Goal: Register for event/course

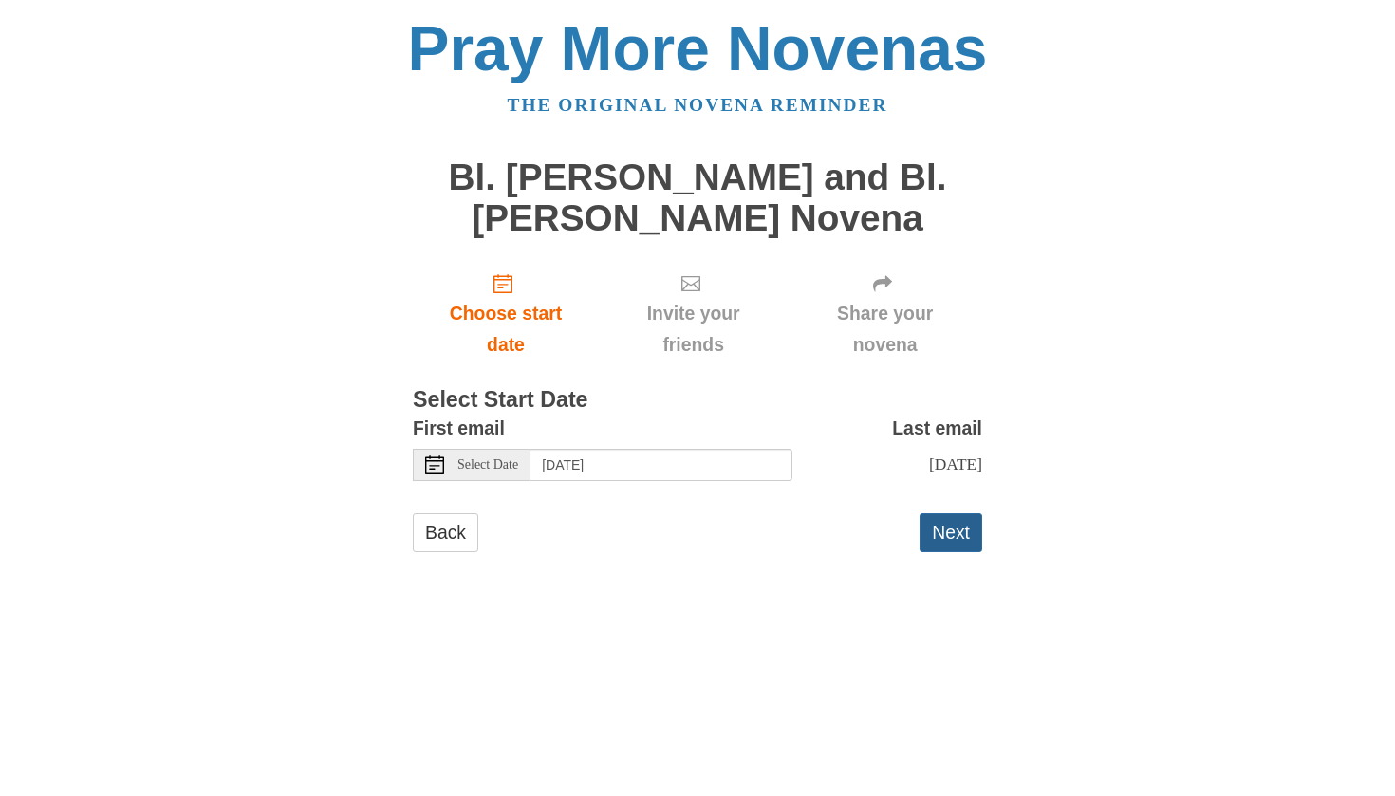
click at [948, 533] on button "Next" at bounding box center [950, 532] width 63 height 39
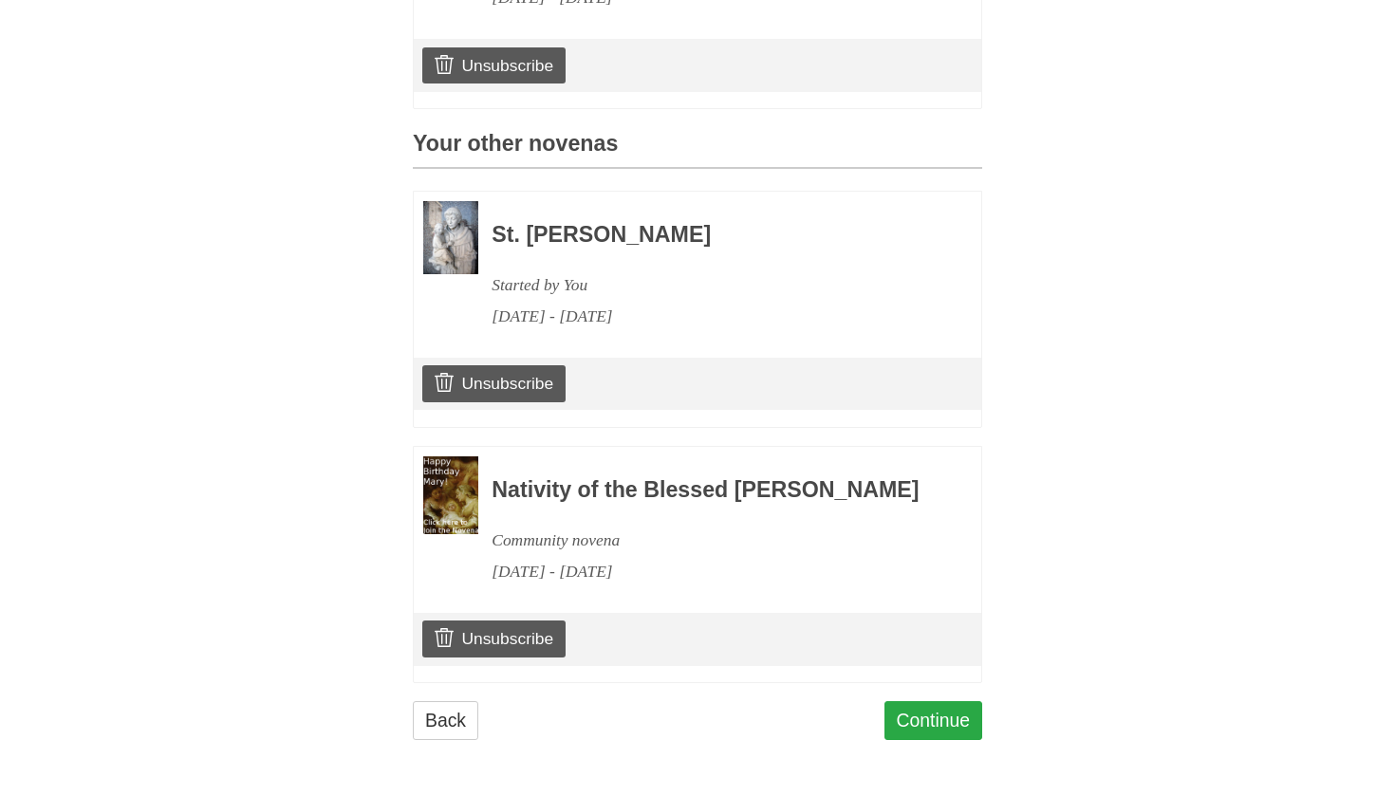
scroll to position [786, 0]
click at [950, 713] on link "Continue" at bounding box center [933, 720] width 99 height 39
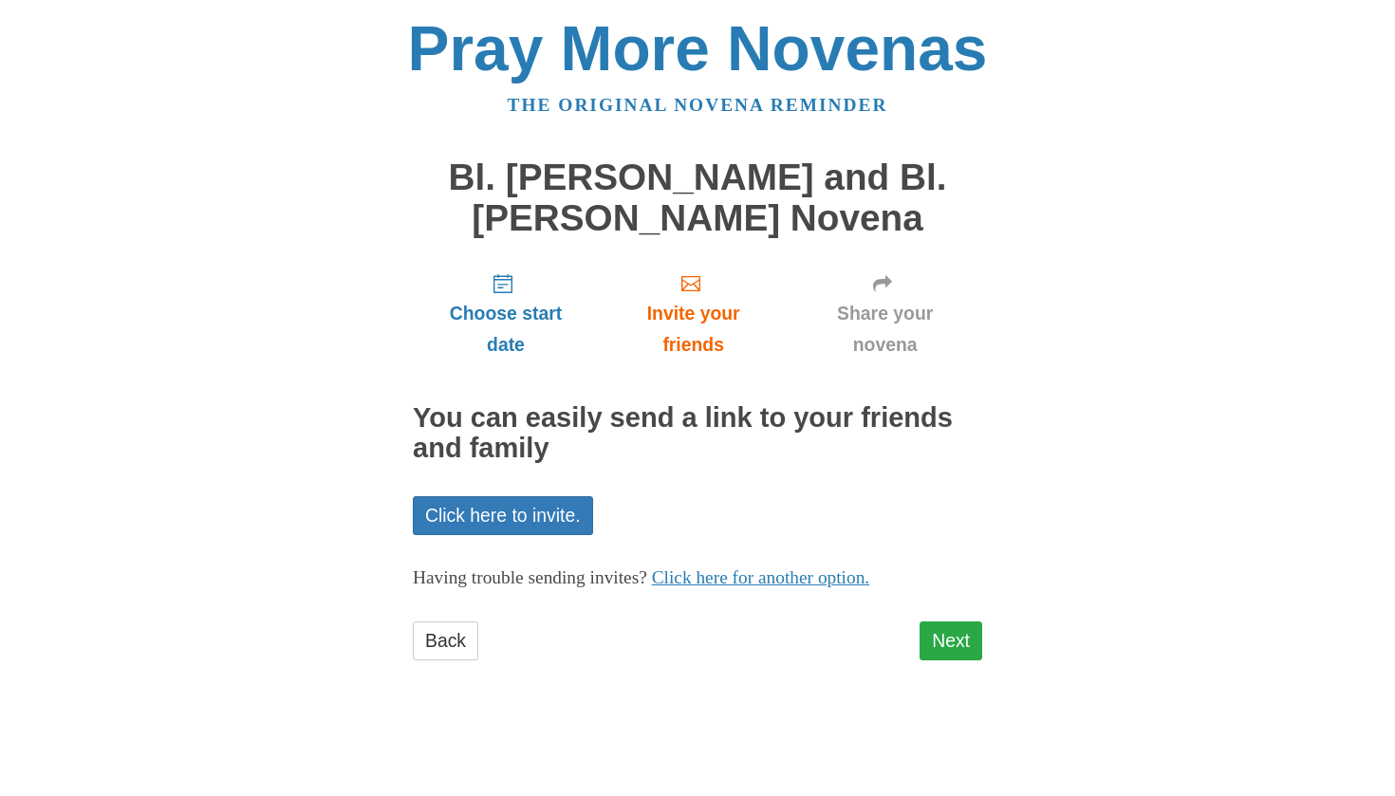
click at [938, 621] on link "Next" at bounding box center [950, 640] width 63 height 39
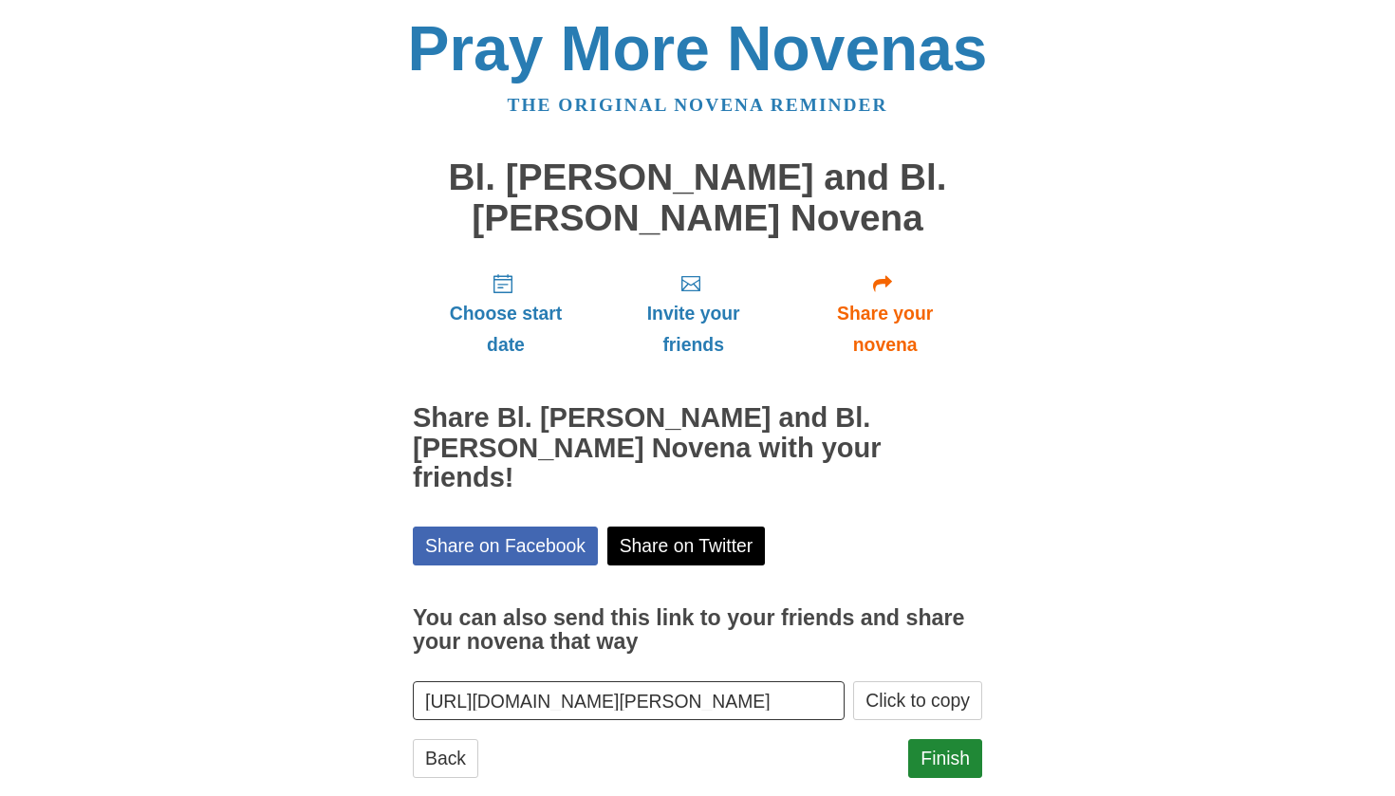
click at [942, 698] on div "Choose start date Invite your friends Share your novena Share Bl. Carlo Acutis …" at bounding box center [697, 526] width 569 height 539
click at [937, 739] on link "Finish" at bounding box center [945, 758] width 74 height 39
